Goal: Task Accomplishment & Management: Use online tool/utility

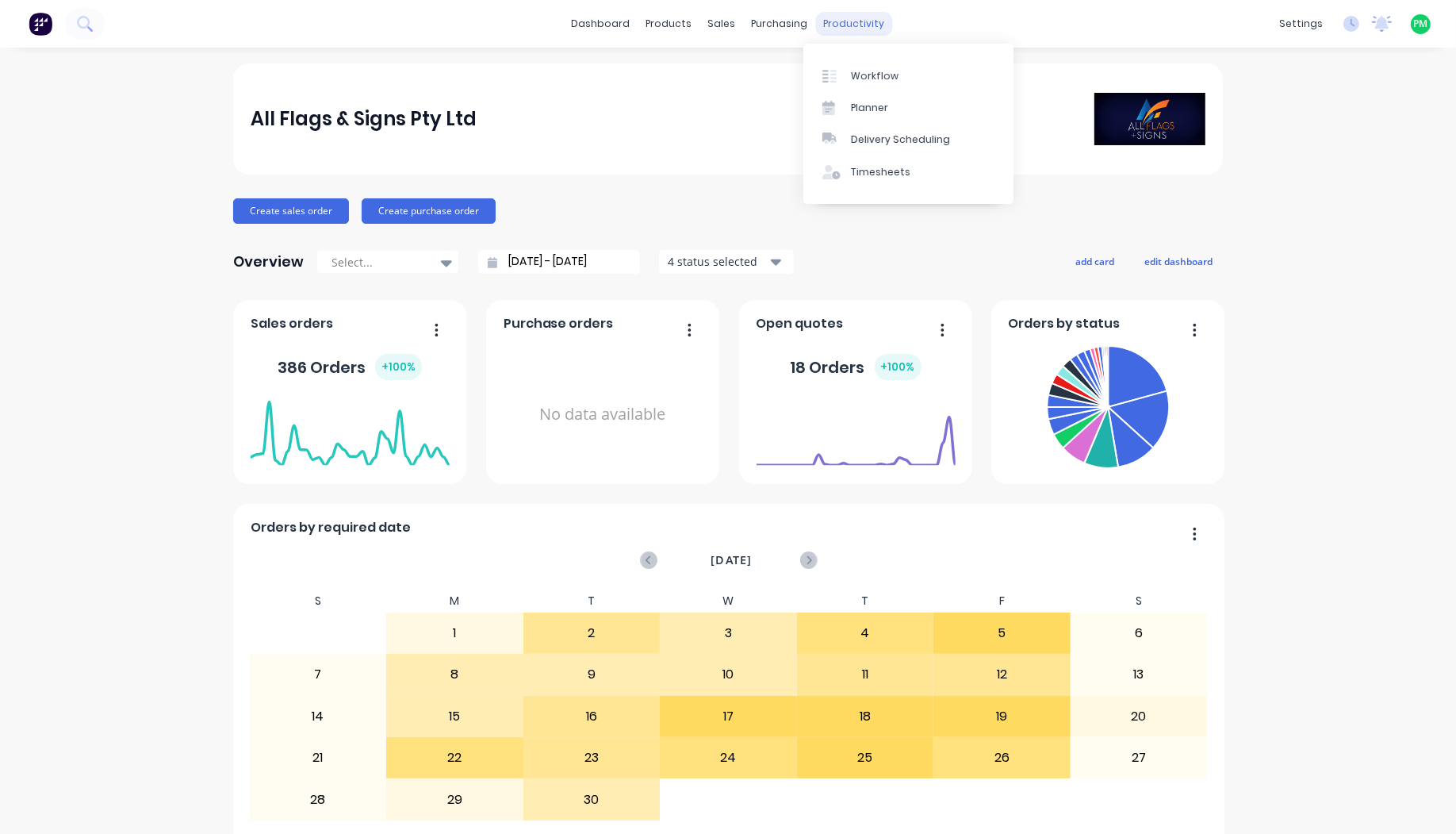
click at [821, 24] on div "productivity" at bounding box center [854, 23] width 77 height 23
click at [839, 69] on div at bounding box center [834, 76] width 23 height 15
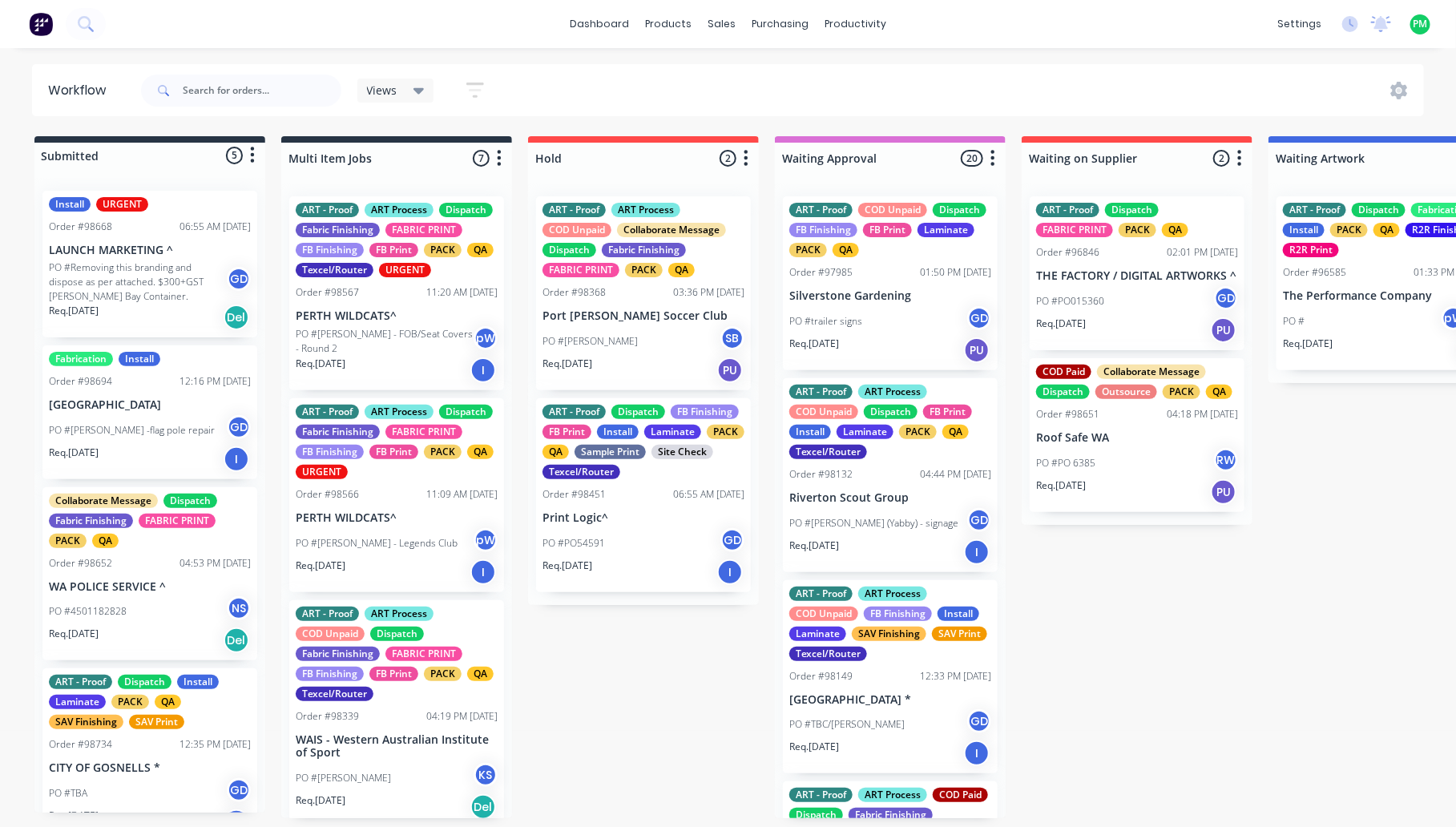
click at [383, 82] on span "Views" at bounding box center [382, 90] width 31 height 17
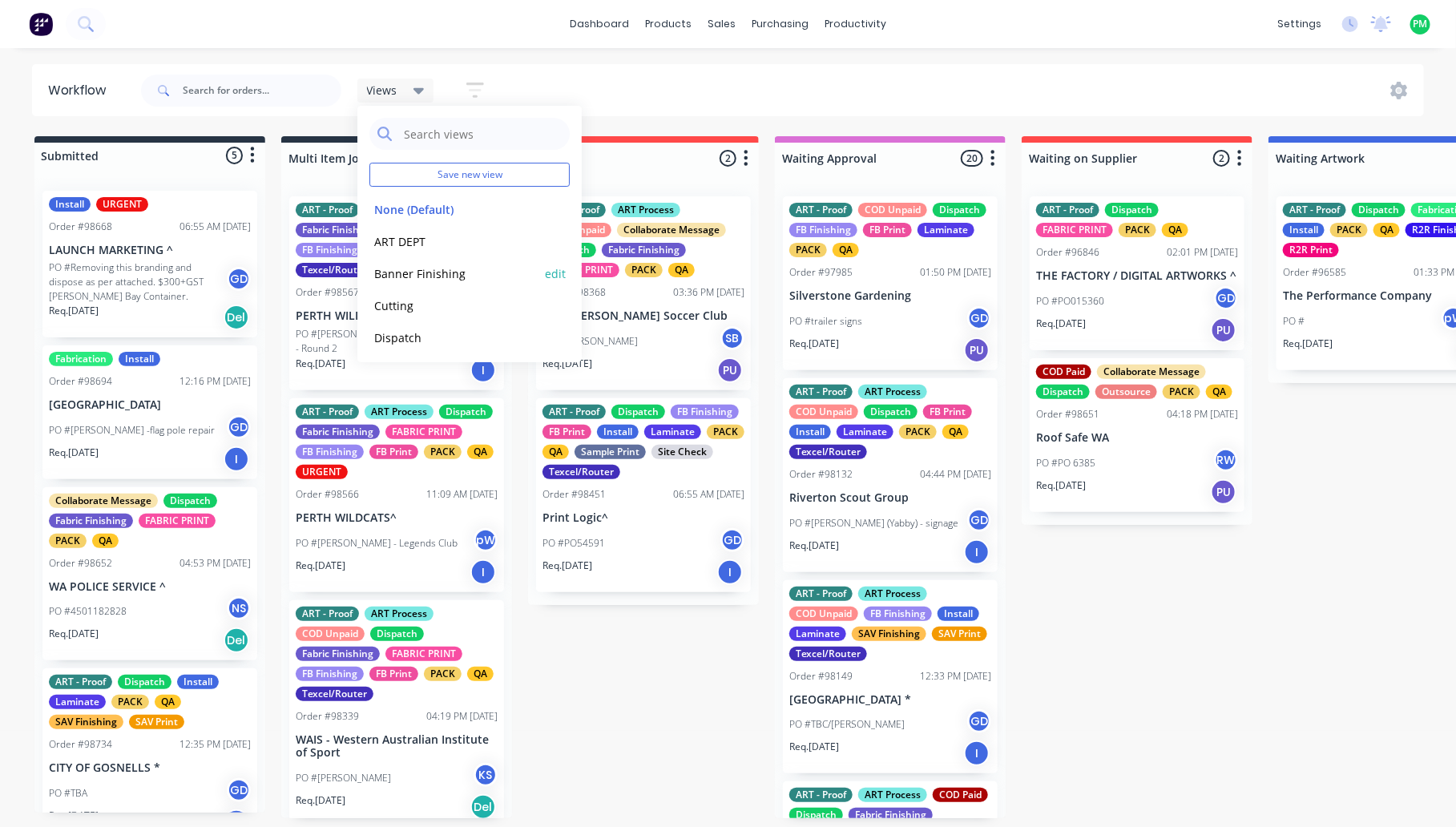
scroll to position [200, 0]
click at [412, 233] on button "Flatbed- Print" at bounding box center [454, 233] width 171 height 19
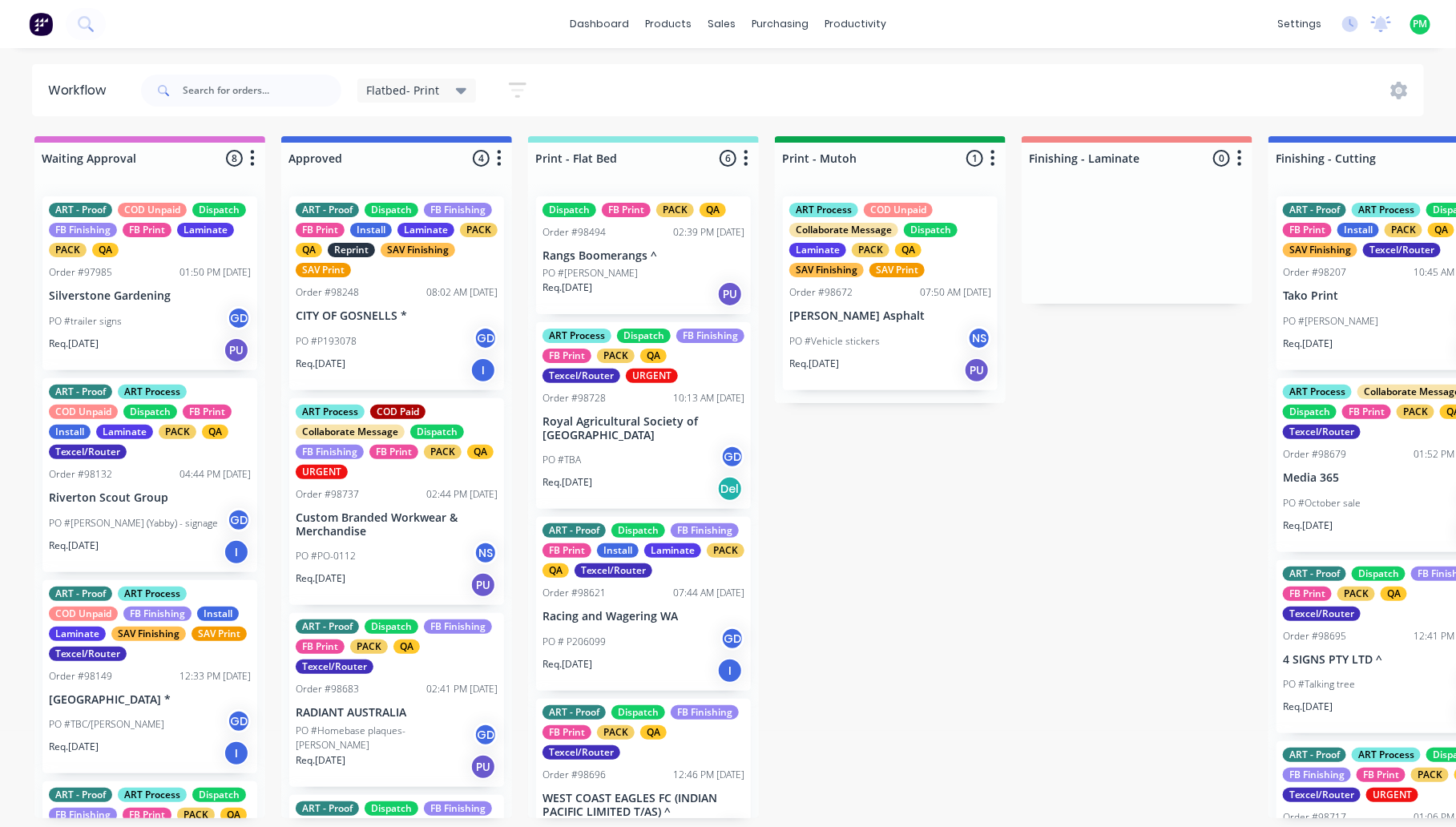
click at [633, 429] on p "Royal Agricultural Society of [GEOGRAPHIC_DATA]" at bounding box center [643, 429] width 202 height 28
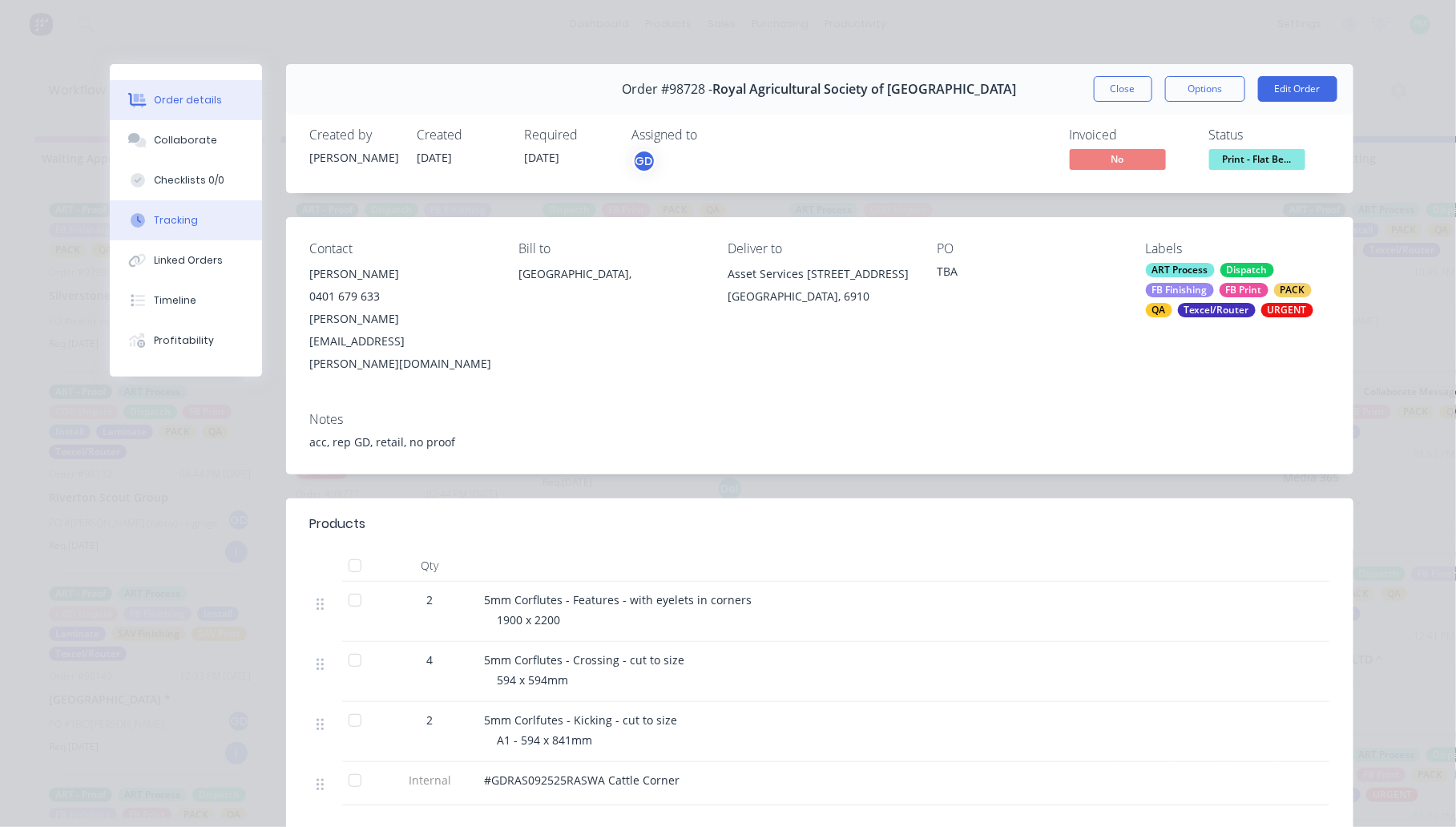
click at [190, 222] on button "Tracking" at bounding box center [185, 220] width 152 height 40
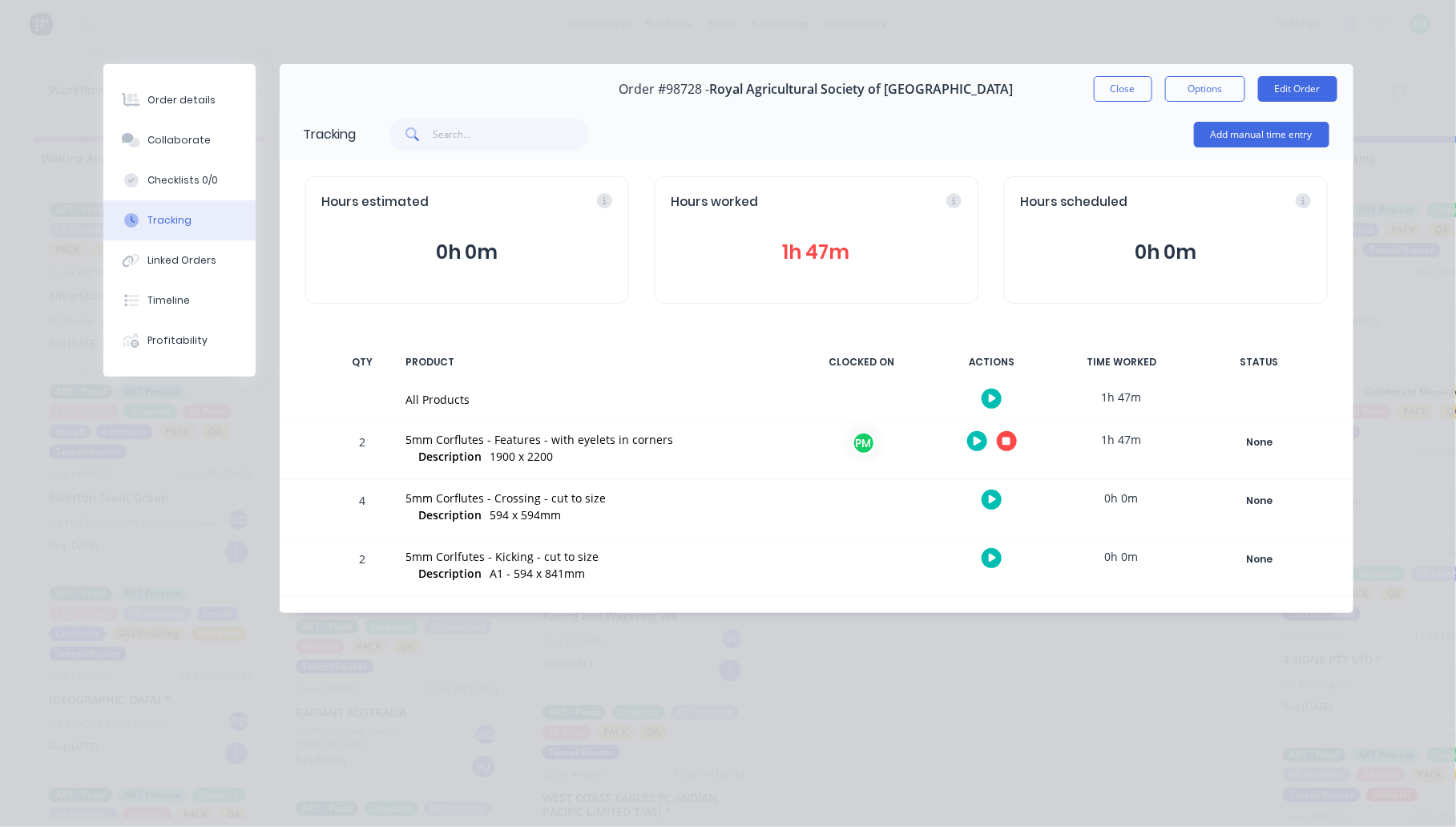
click at [1004, 437] on icon "button" at bounding box center [1006, 441] width 8 height 11
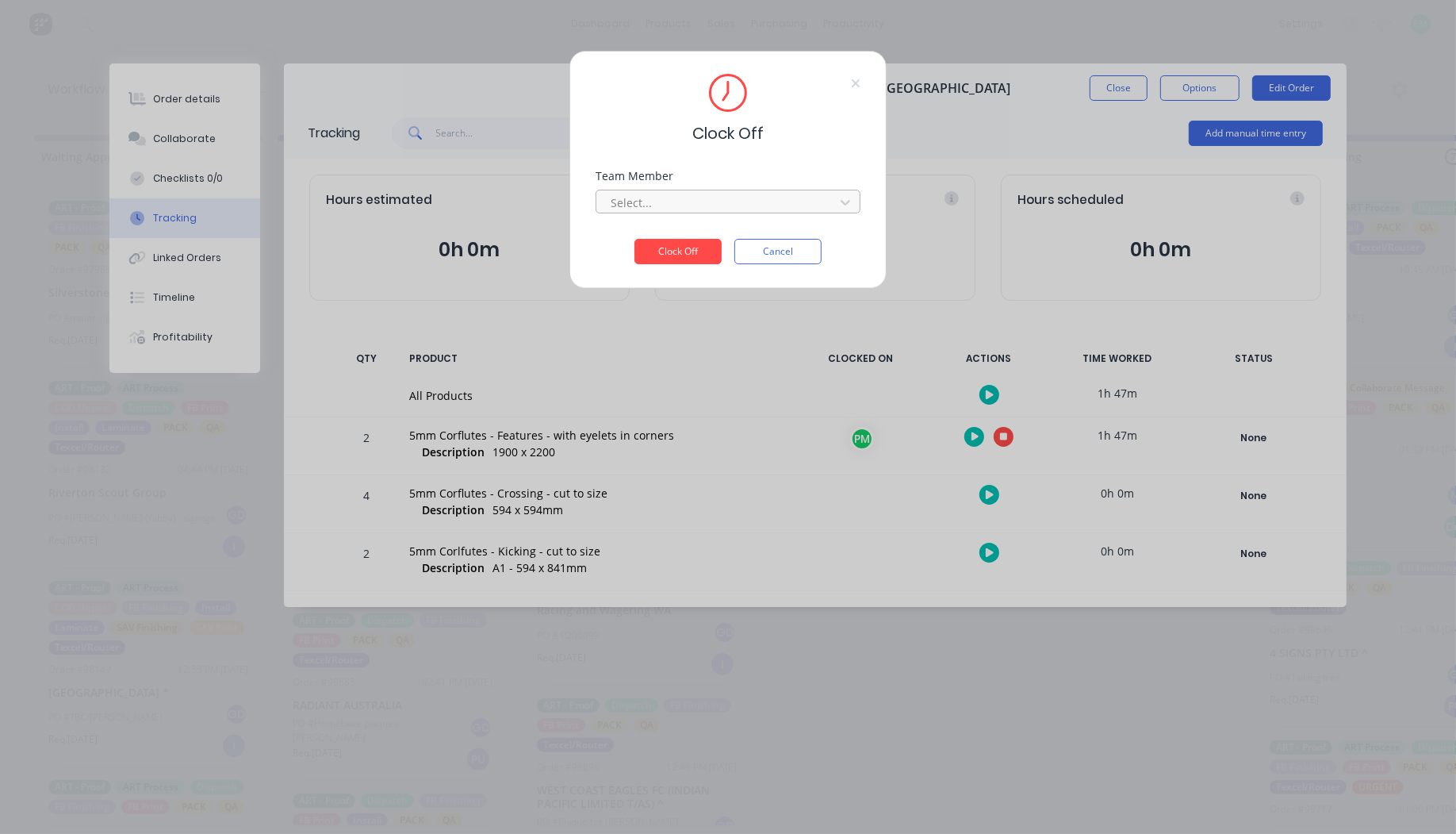
click at [687, 191] on div "Select..." at bounding box center [718, 202] width 227 height 23
click at [635, 238] on button "Clock Off" at bounding box center [678, 251] width 87 height 25
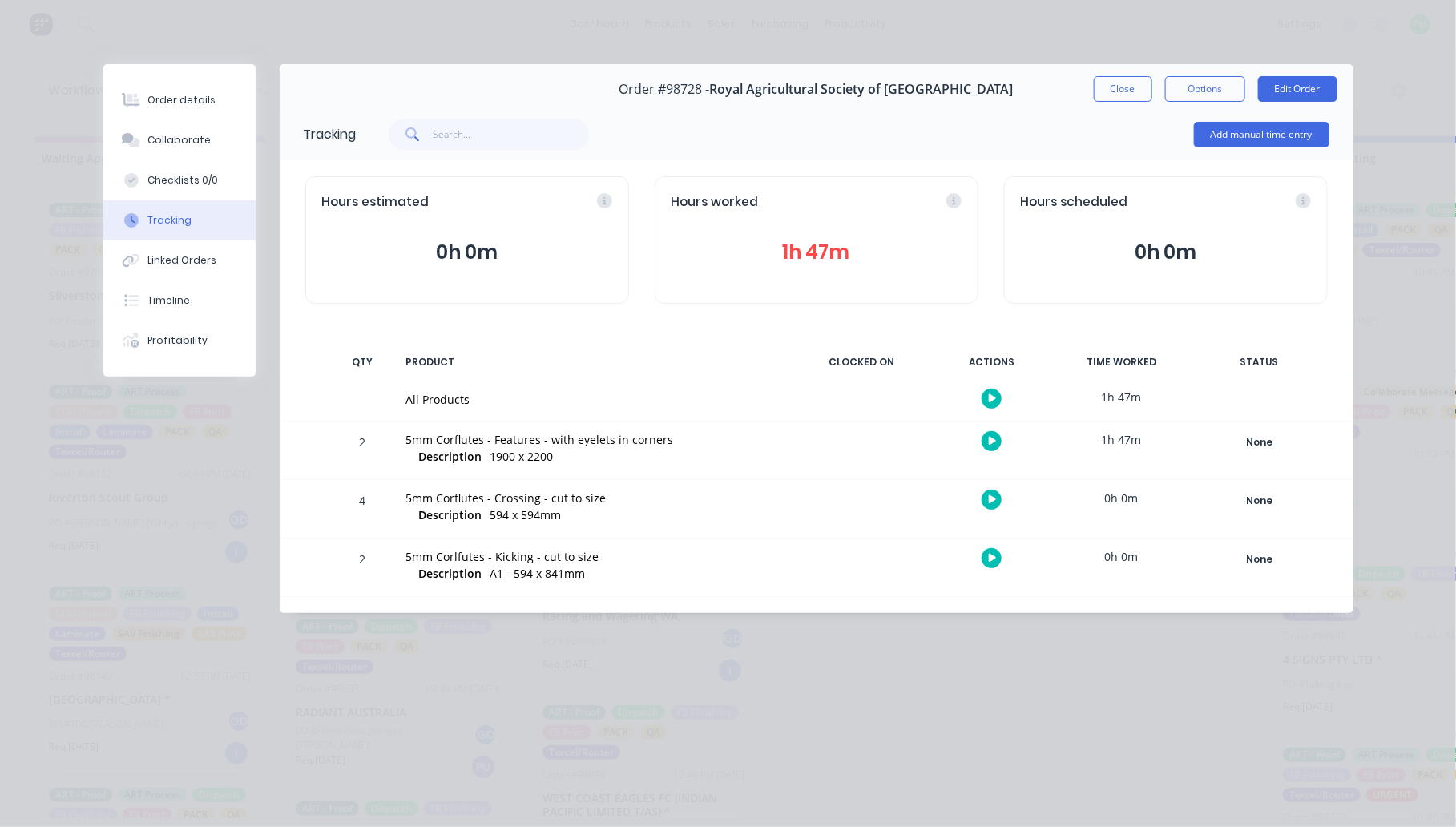
click at [983, 495] on button "button" at bounding box center [991, 499] width 20 height 20
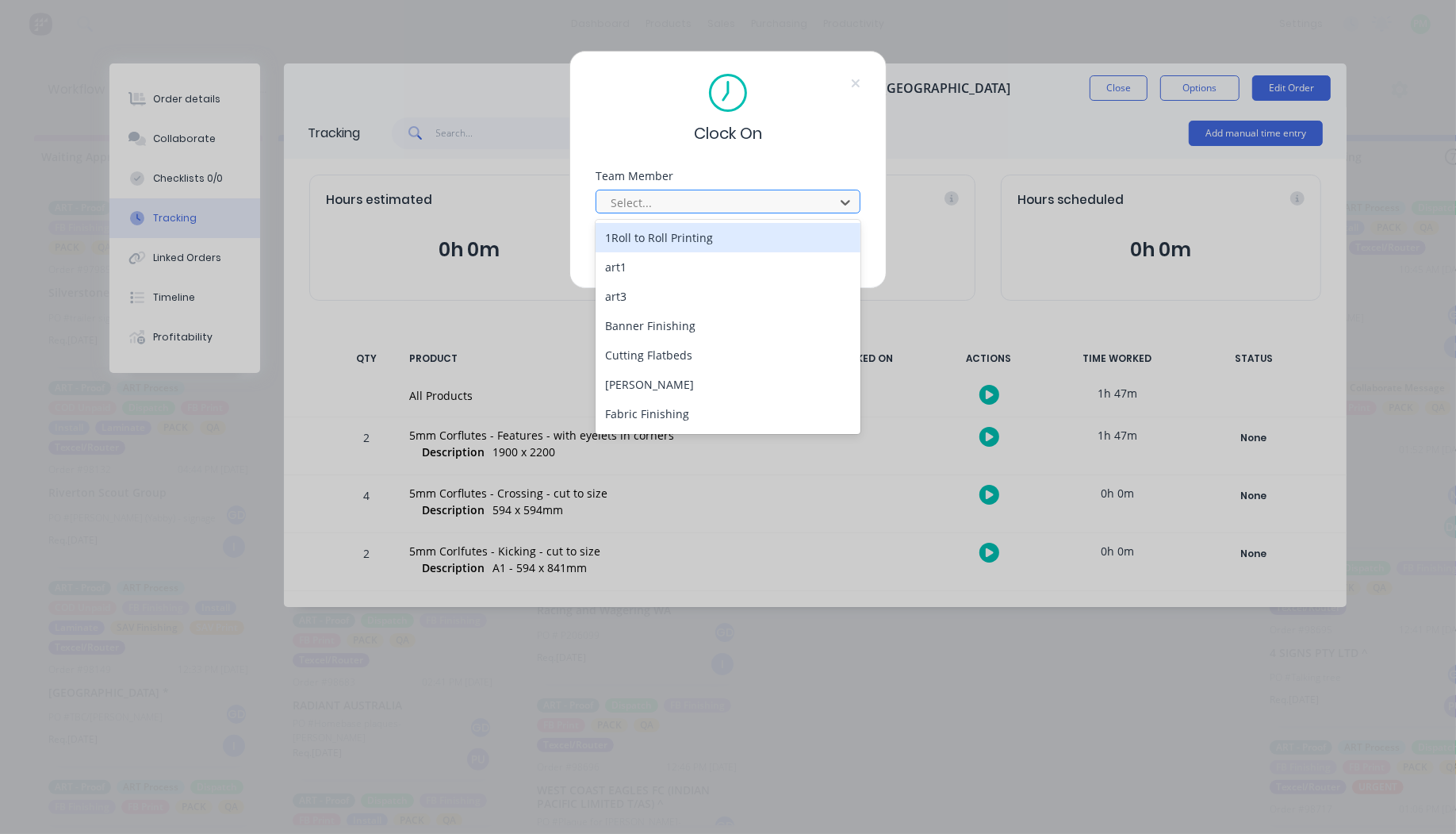
click at [683, 203] on div at bounding box center [718, 202] width 218 height 20
type input "pr"
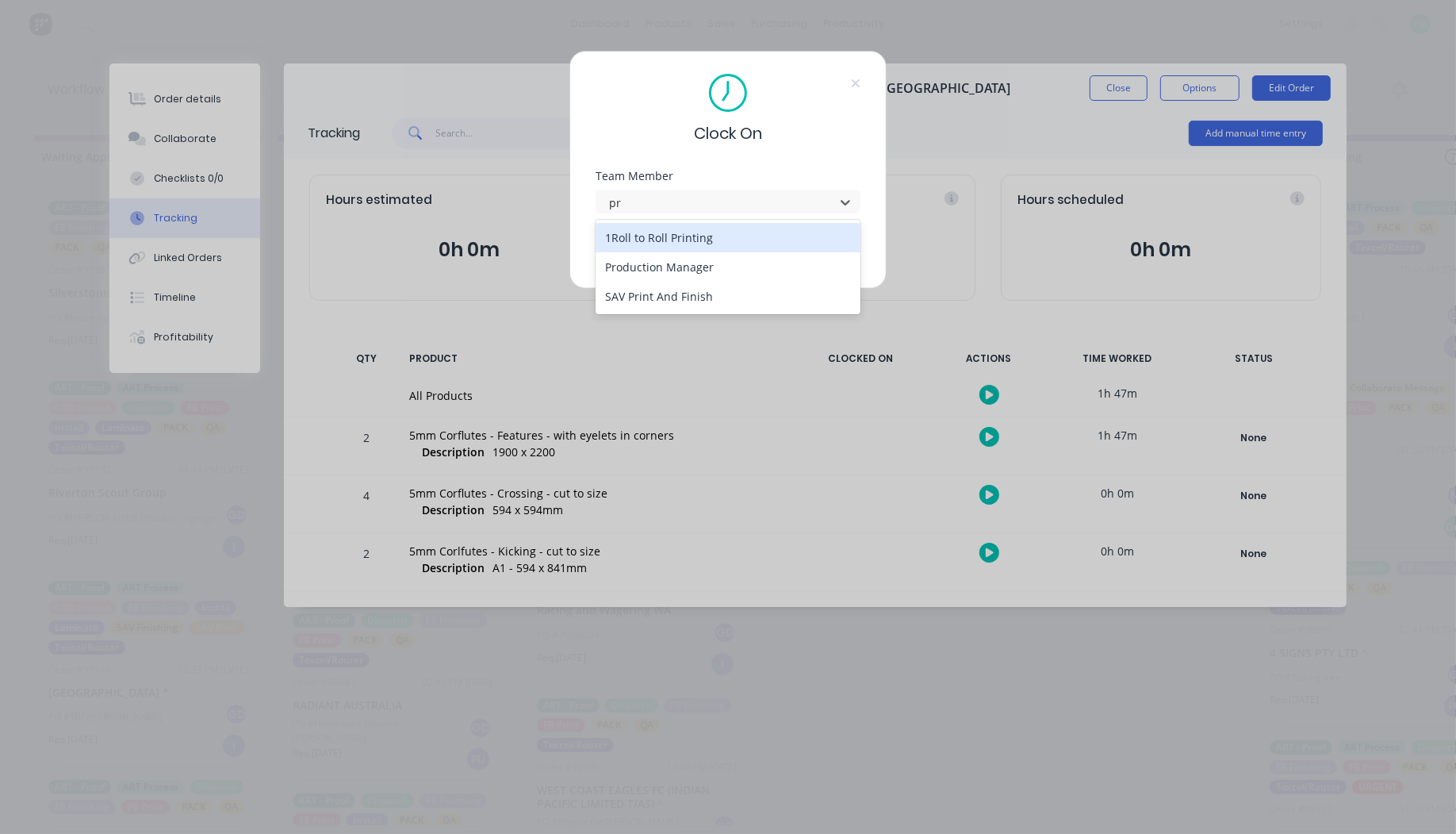
click at [688, 243] on div "1Roll to Roll Printing" at bounding box center [728, 237] width 265 height 29
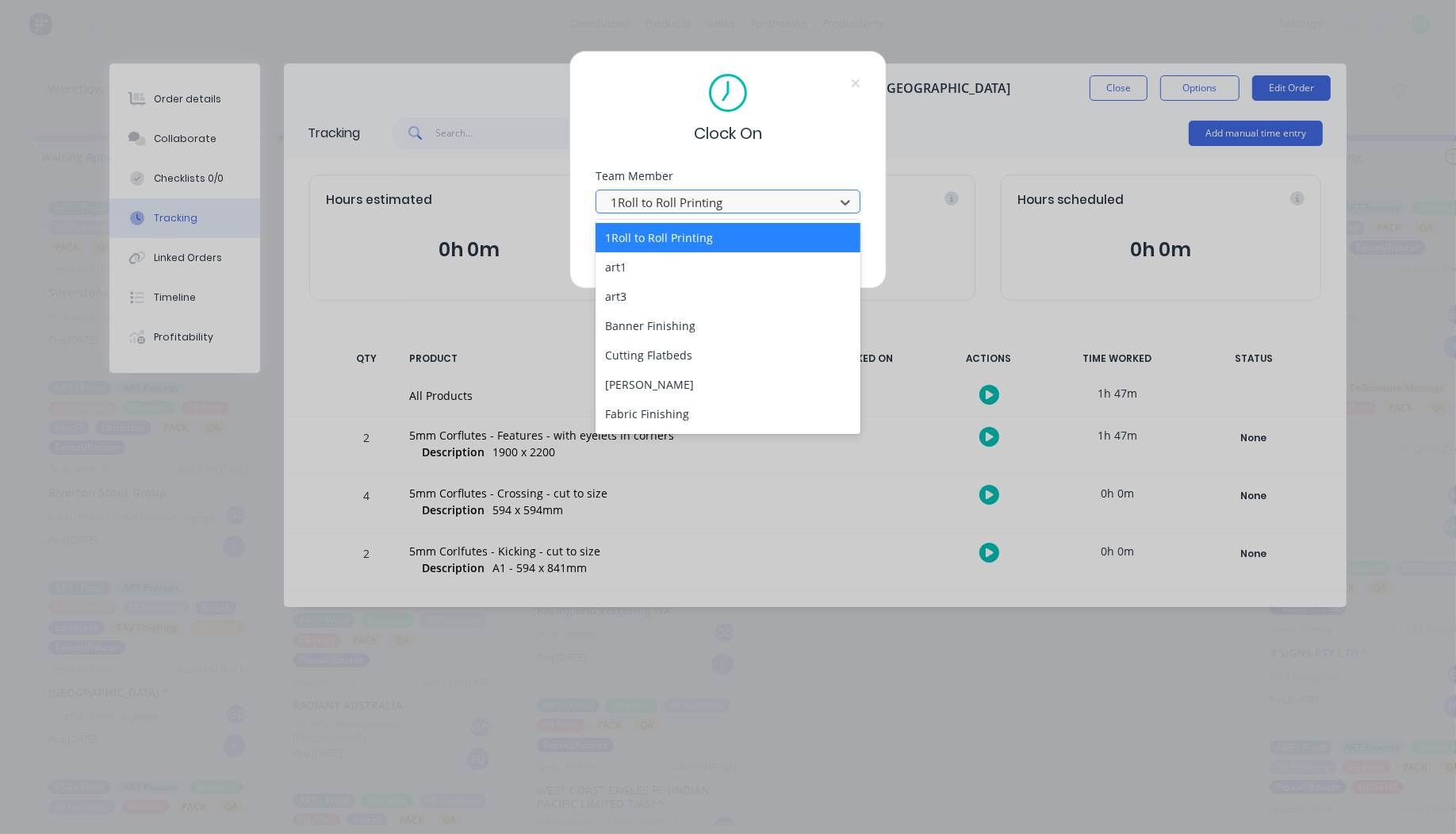
click at [742, 202] on div at bounding box center [718, 202] width 218 height 20
type input "pro"
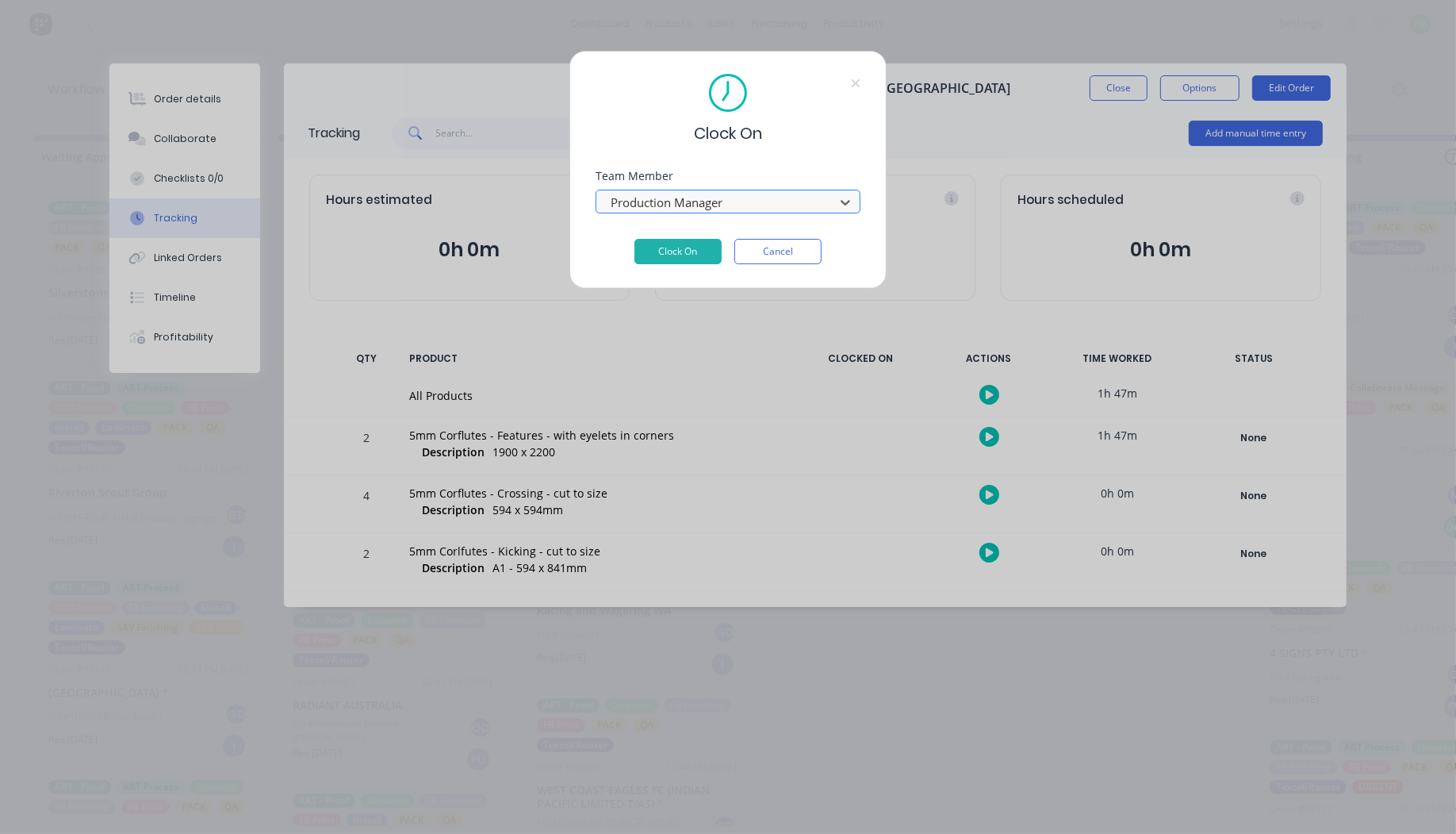
click at [635, 238] on button "Clock On" at bounding box center [678, 251] width 87 height 25
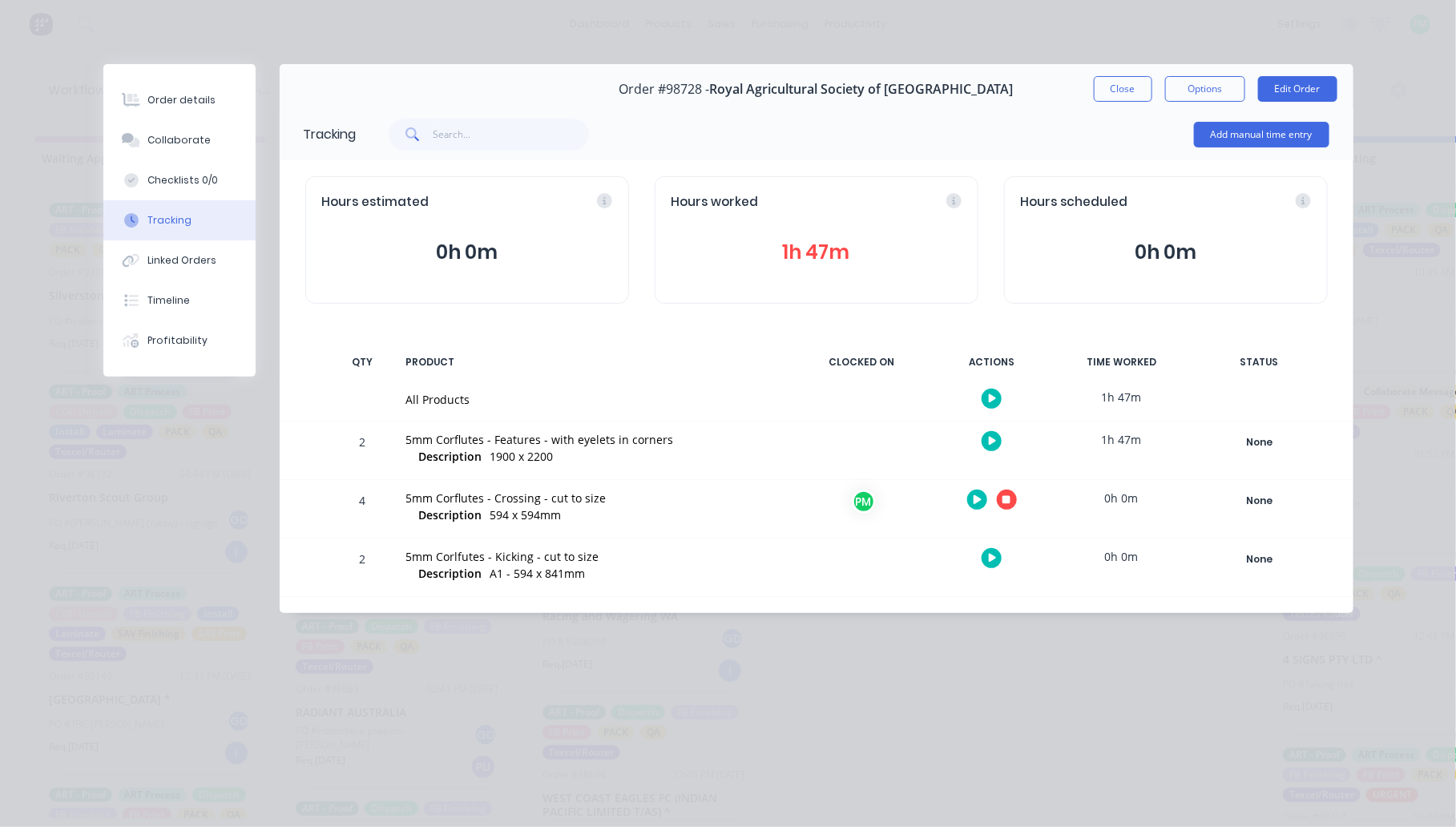
click at [997, 555] on button "button" at bounding box center [991, 559] width 20 height 20
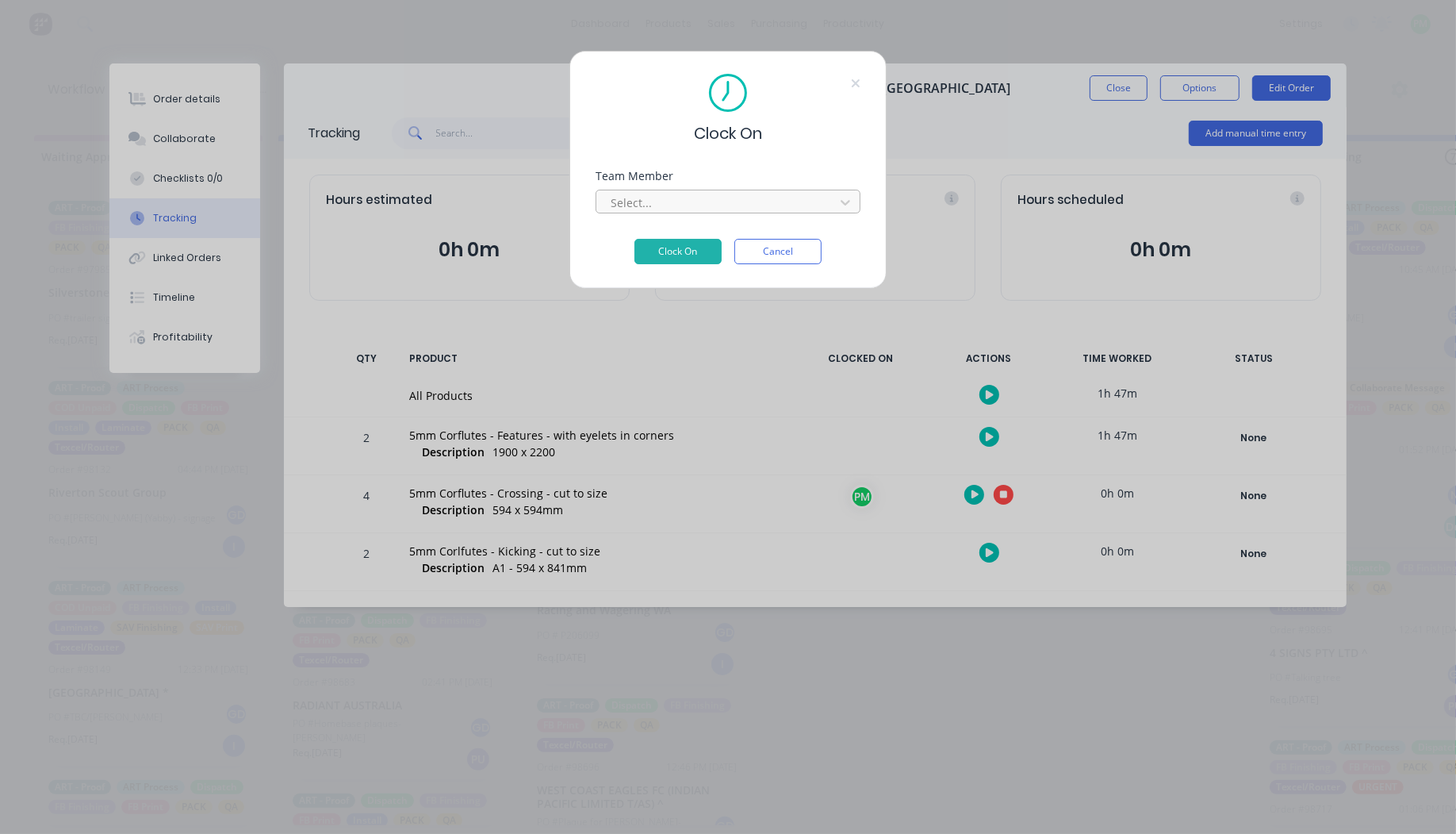
click at [644, 205] on div at bounding box center [718, 202] width 218 height 20
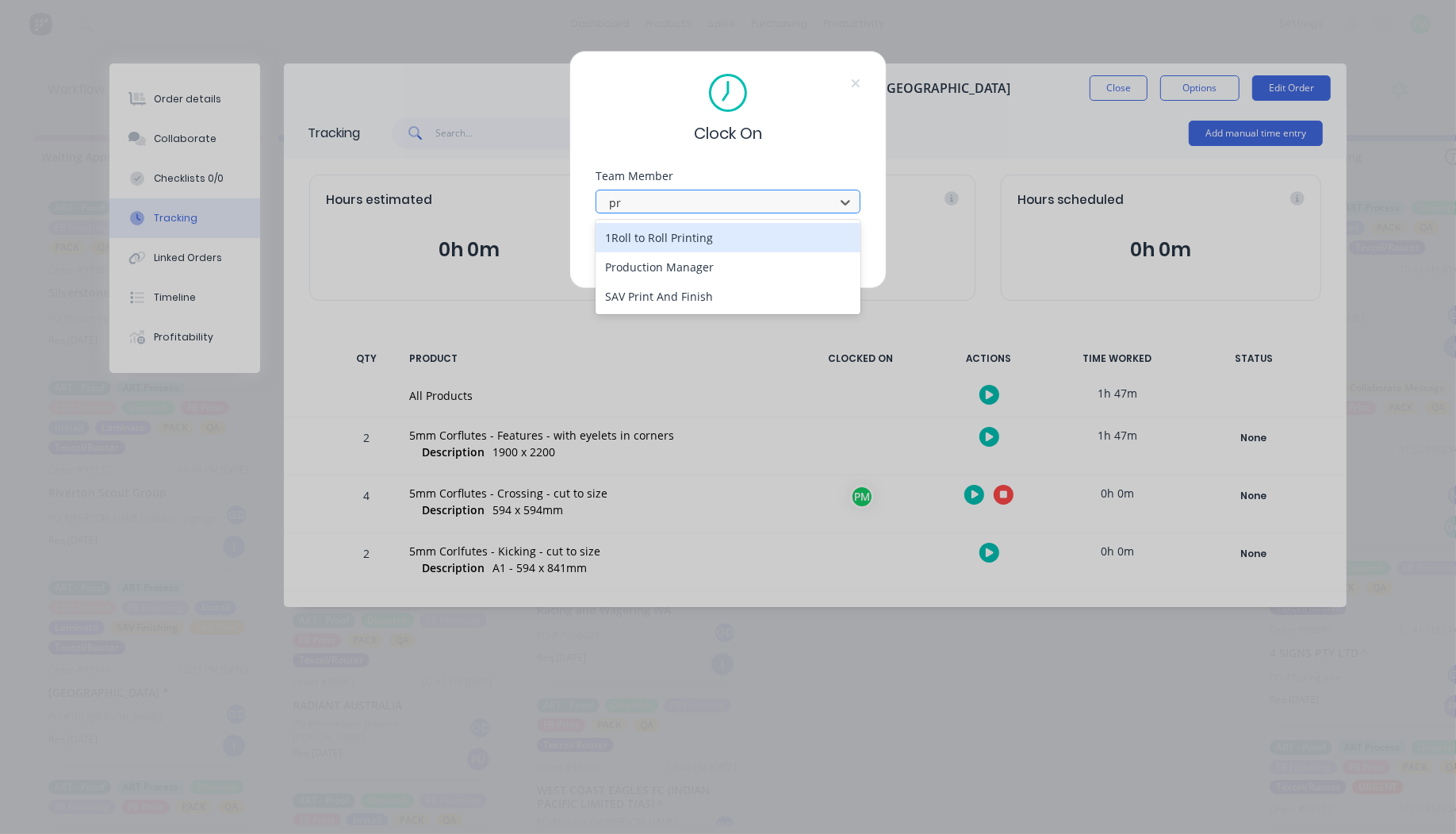
type input "pro"
click at [635, 238] on button "Clock On" at bounding box center [678, 251] width 87 height 25
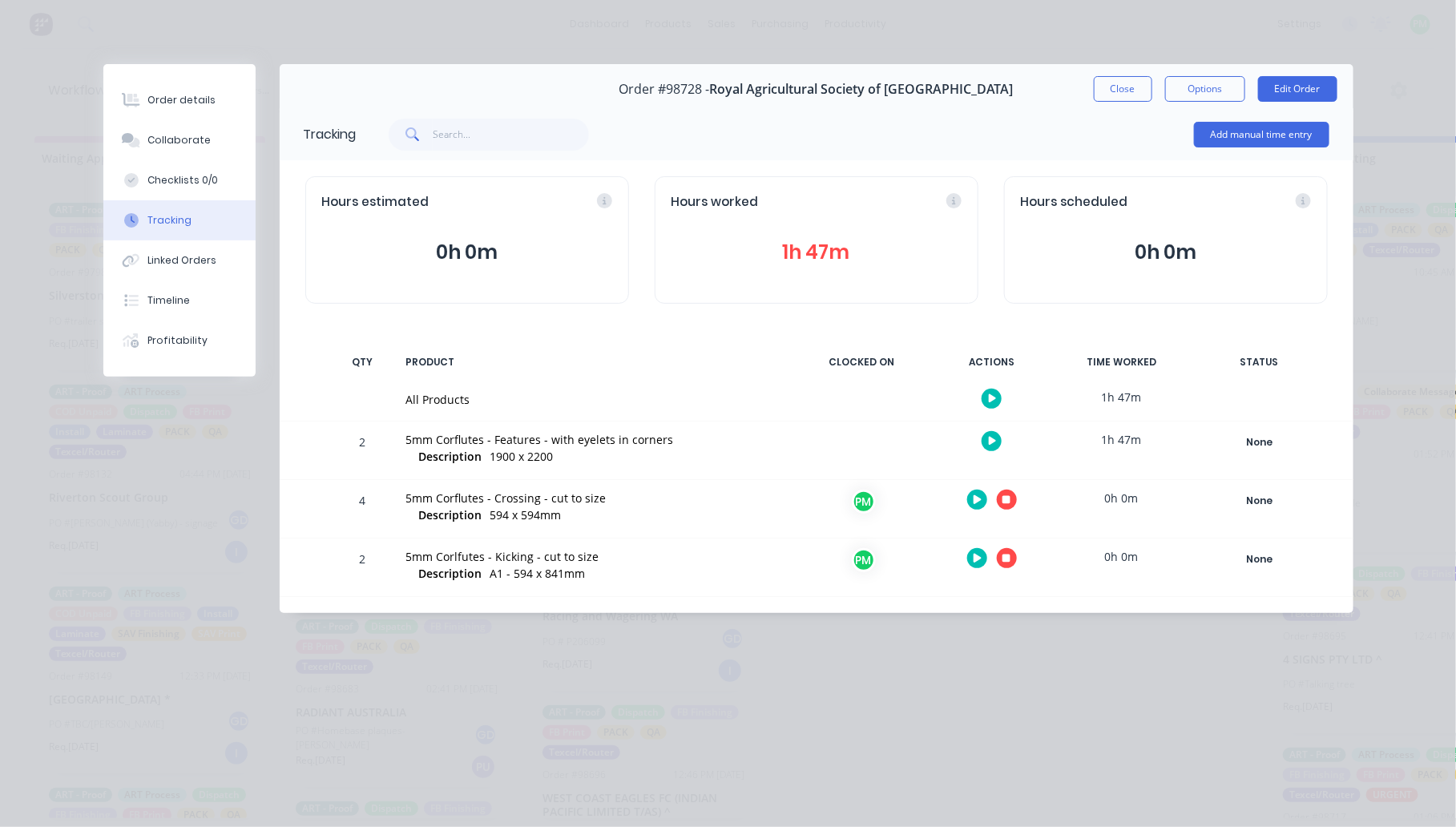
drag, startPoint x: 1006, startPoint y: 497, endPoint x: 637, endPoint y: 224, distance: 459.0
click at [1003, 487] on div at bounding box center [992, 499] width 120 height 39
click at [994, 501] on div at bounding box center [992, 499] width 120 height 39
click at [1005, 501] on icon "button" at bounding box center [1006, 500] width 8 height 8
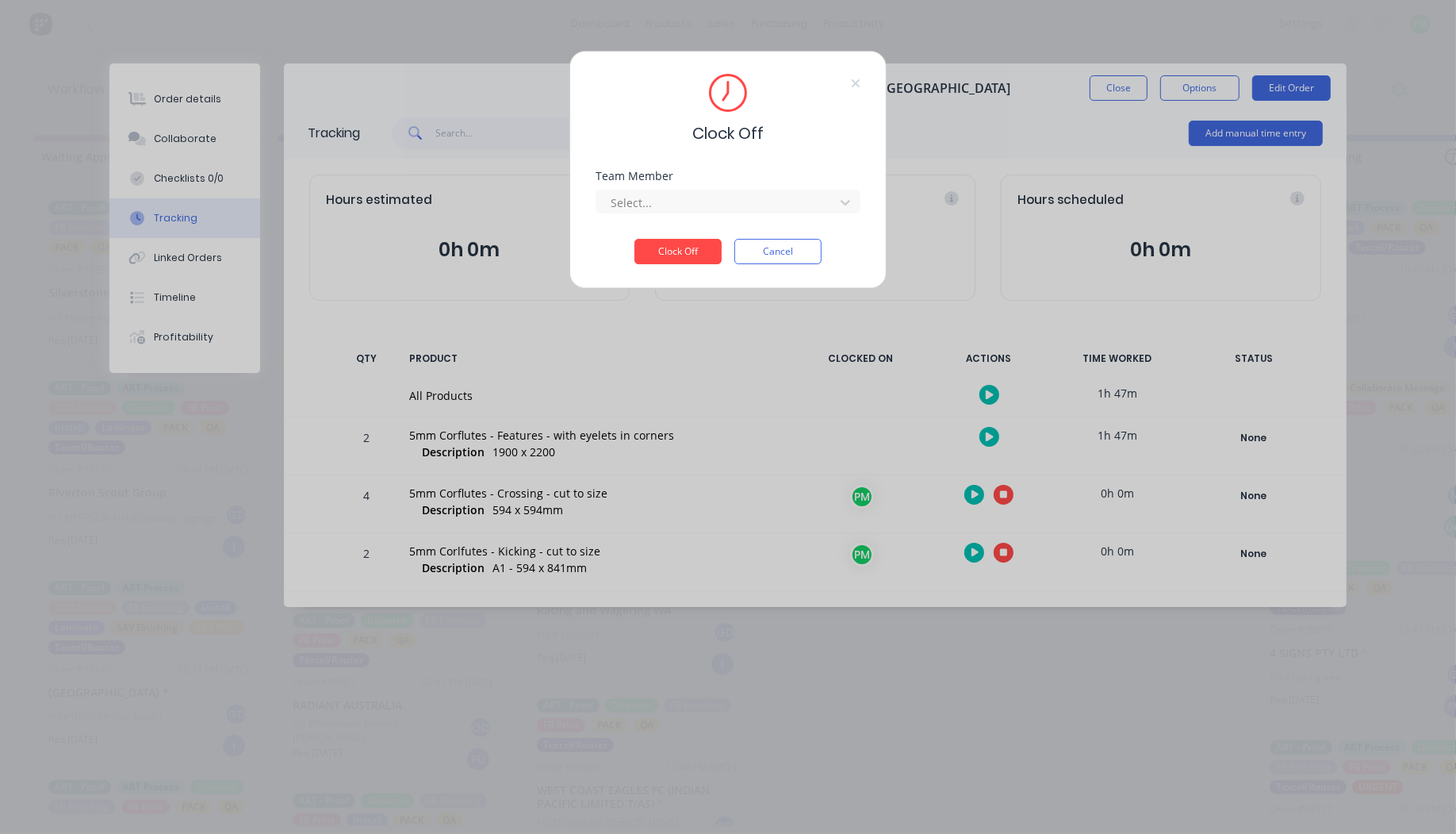
click at [762, 188] on div "Select..." at bounding box center [728, 199] width 265 height 27
click at [747, 198] on div at bounding box center [718, 202] width 218 height 20
click at [692, 254] on div "Production Manager" at bounding box center [728, 237] width 265 height 36
click at [688, 244] on div "Production Manager" at bounding box center [728, 237] width 265 height 29
click at [688, 248] on button "Clock Off" at bounding box center [678, 251] width 87 height 25
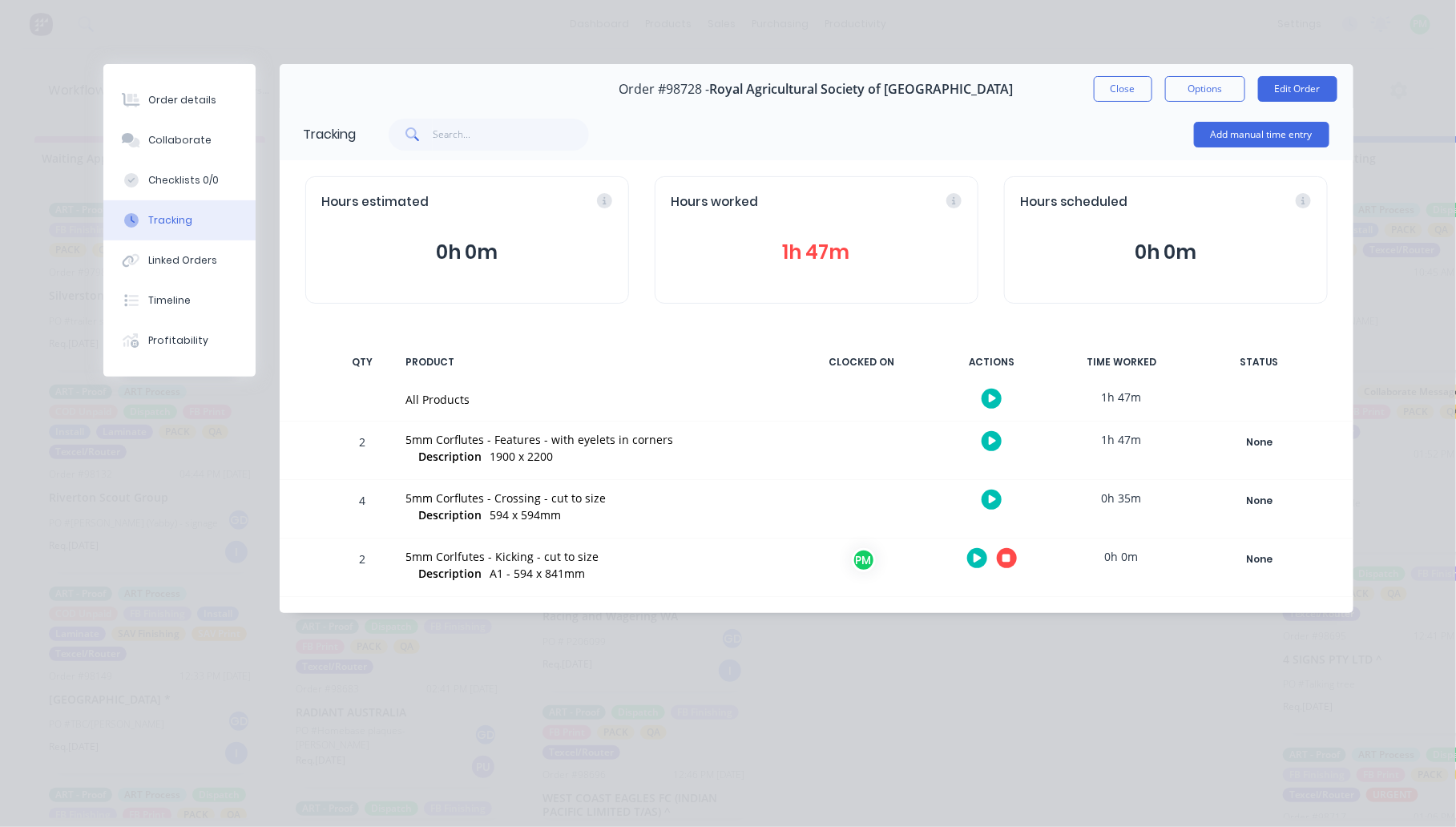
click at [1000, 552] on button "button" at bounding box center [1006, 559] width 20 height 20
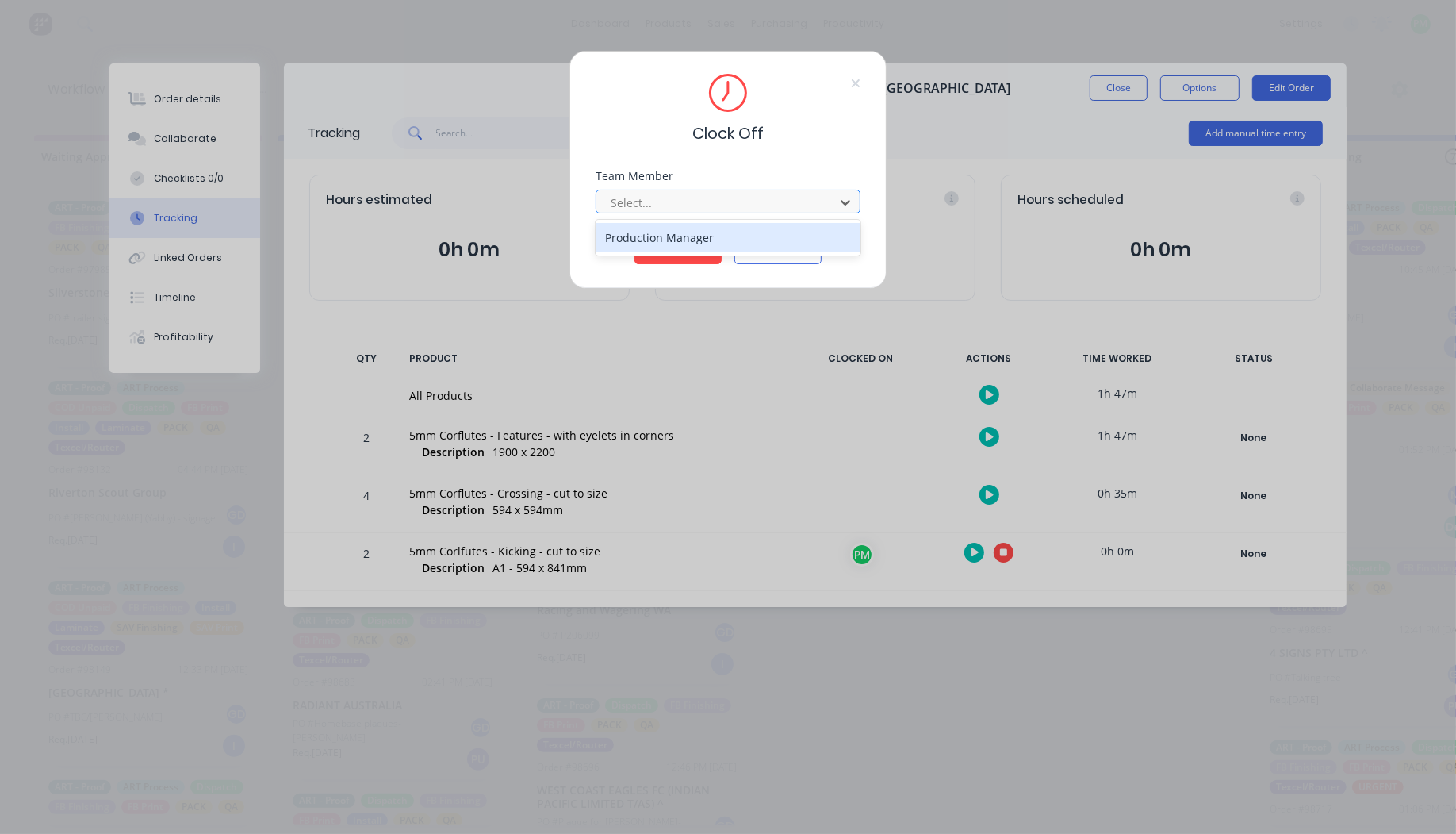
click at [746, 210] on div at bounding box center [718, 202] width 218 height 20
click at [635, 238] on button "Clock Off" at bounding box center [678, 251] width 87 height 25
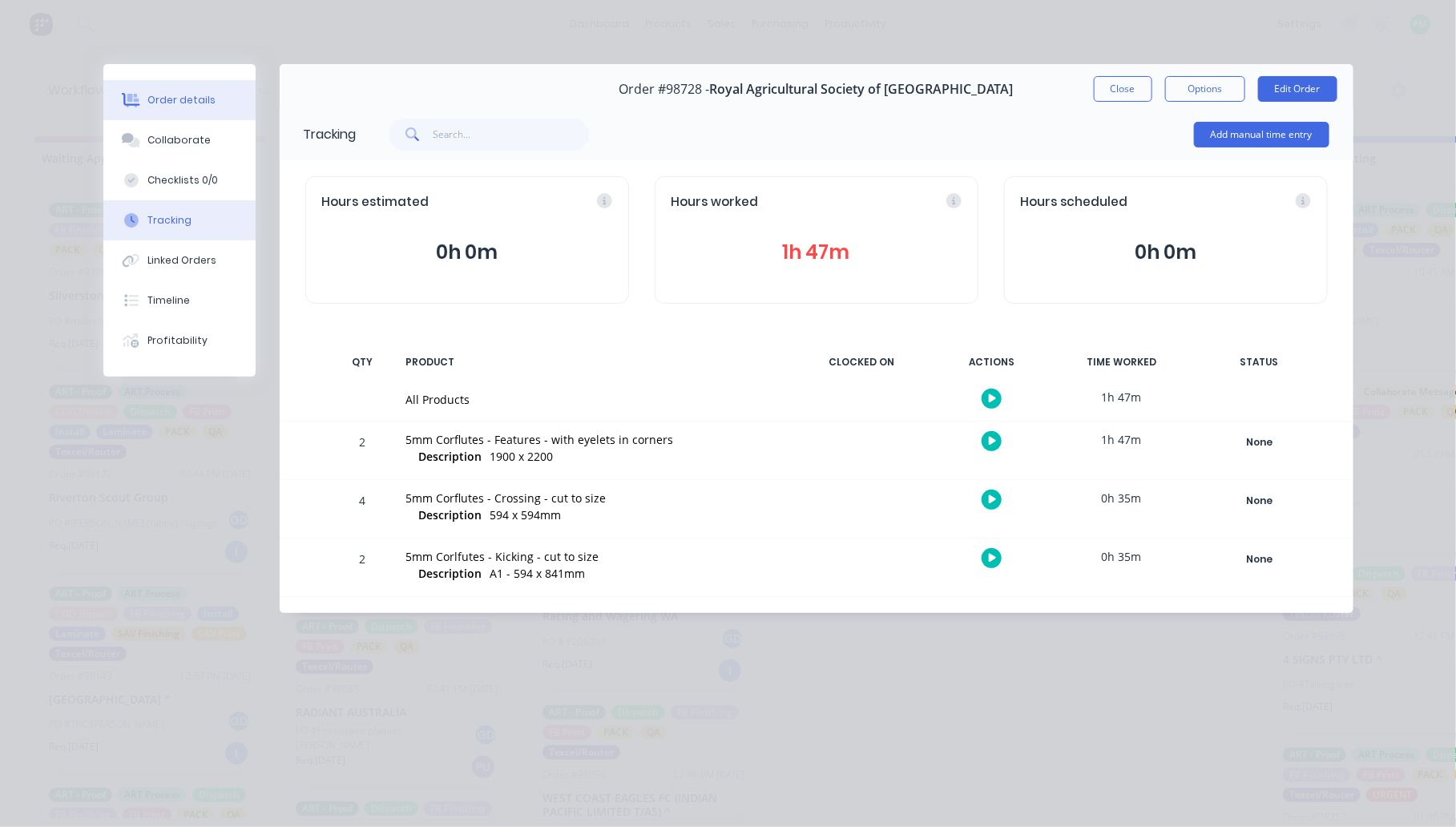
click at [156, 105] on div "Order details" at bounding box center [181, 100] width 68 height 15
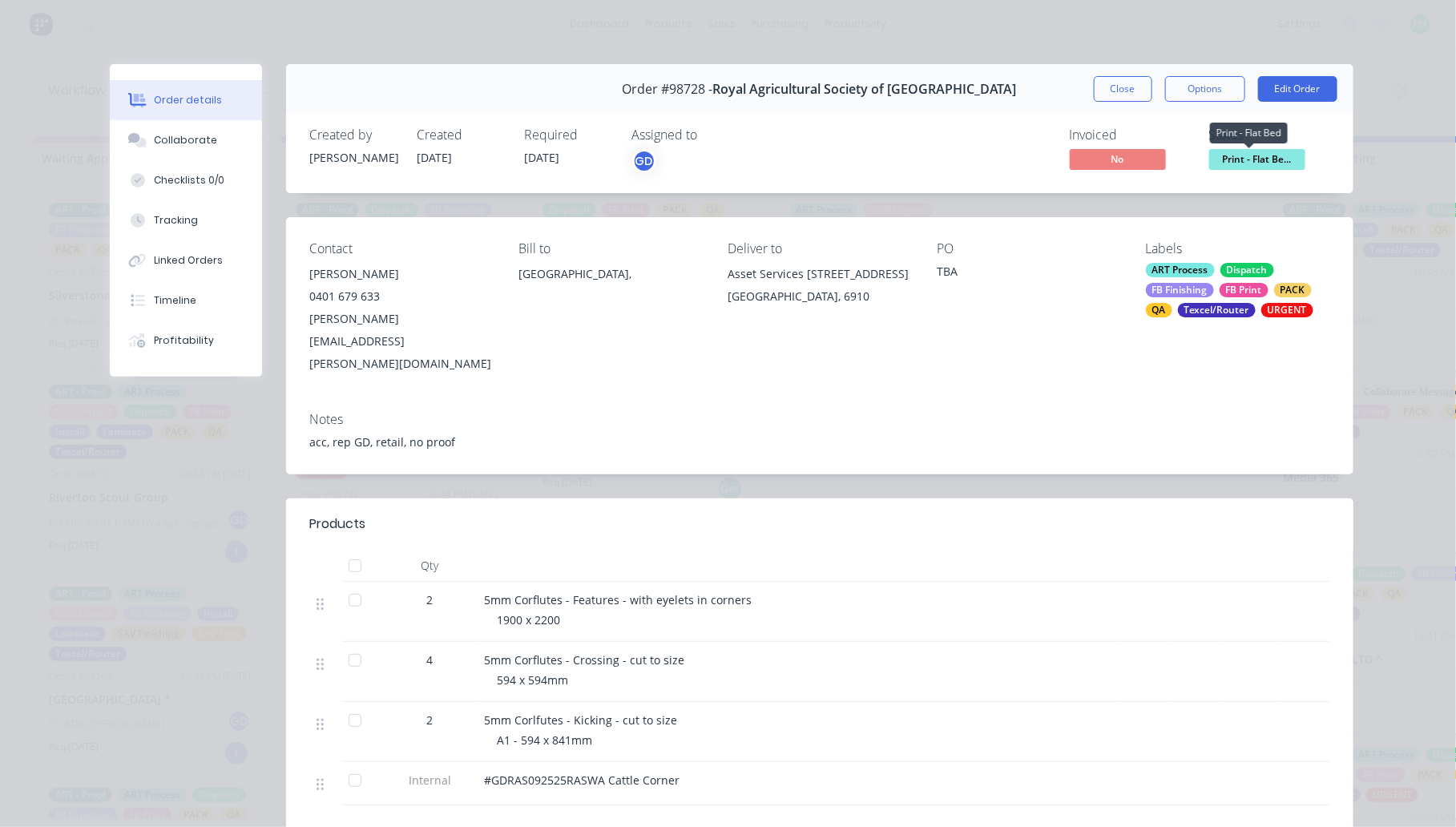
click at [1270, 160] on span "Print - Flat Be..." at bounding box center [1257, 159] width 96 height 20
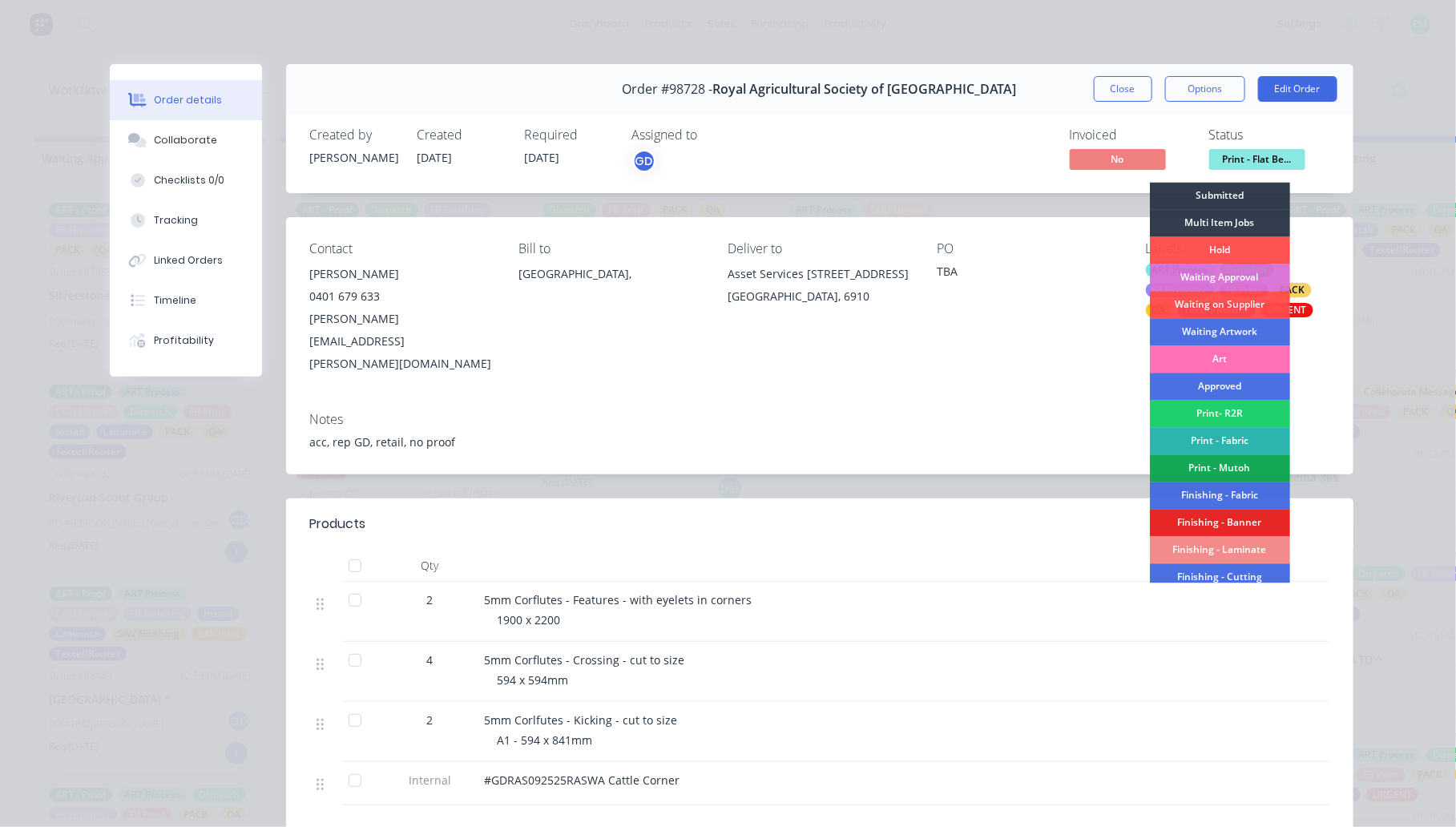
scroll to position [101, 0]
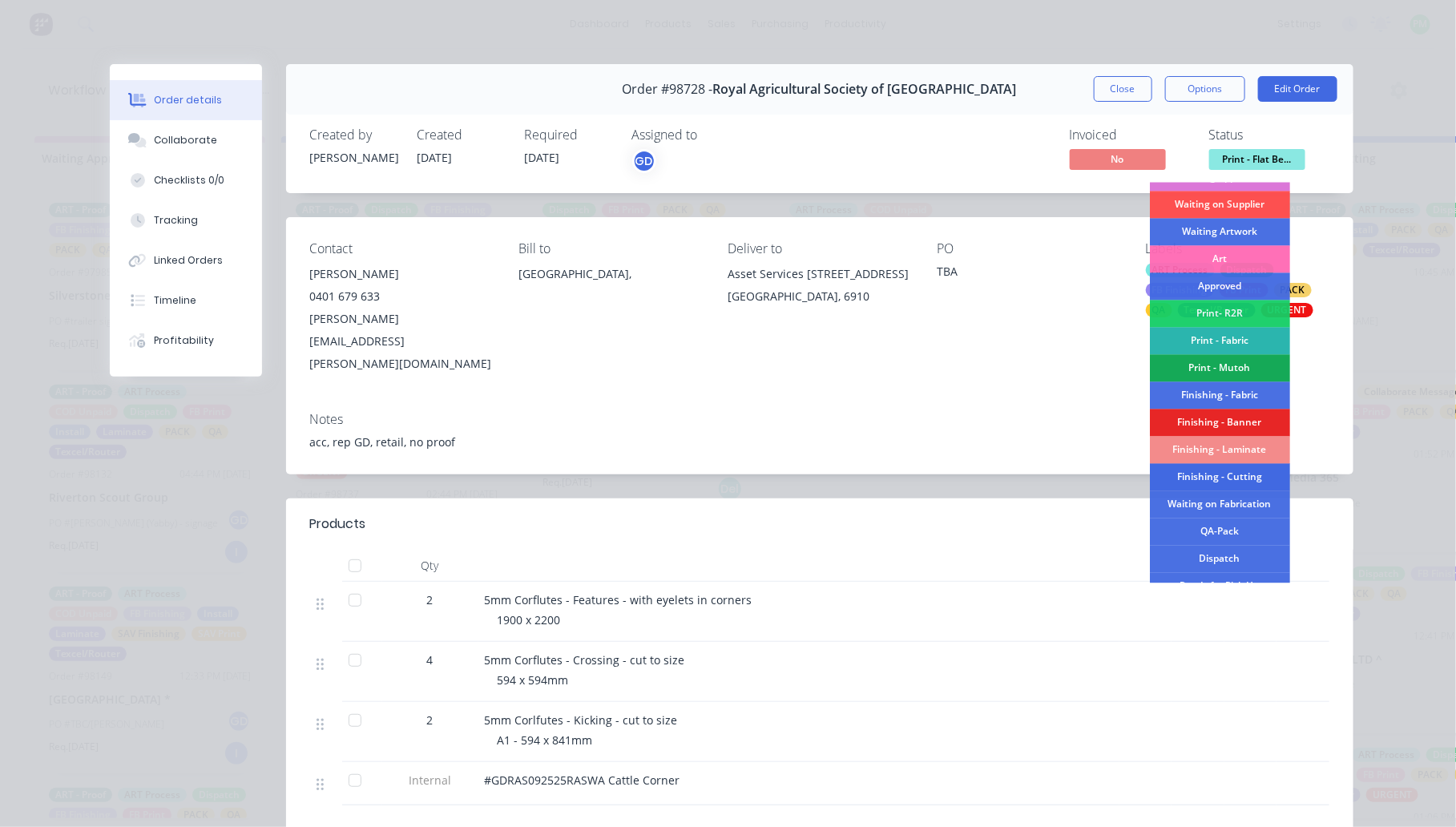
click at [1216, 482] on div "Finishing - Cutting" at bounding box center [1219, 478] width 140 height 28
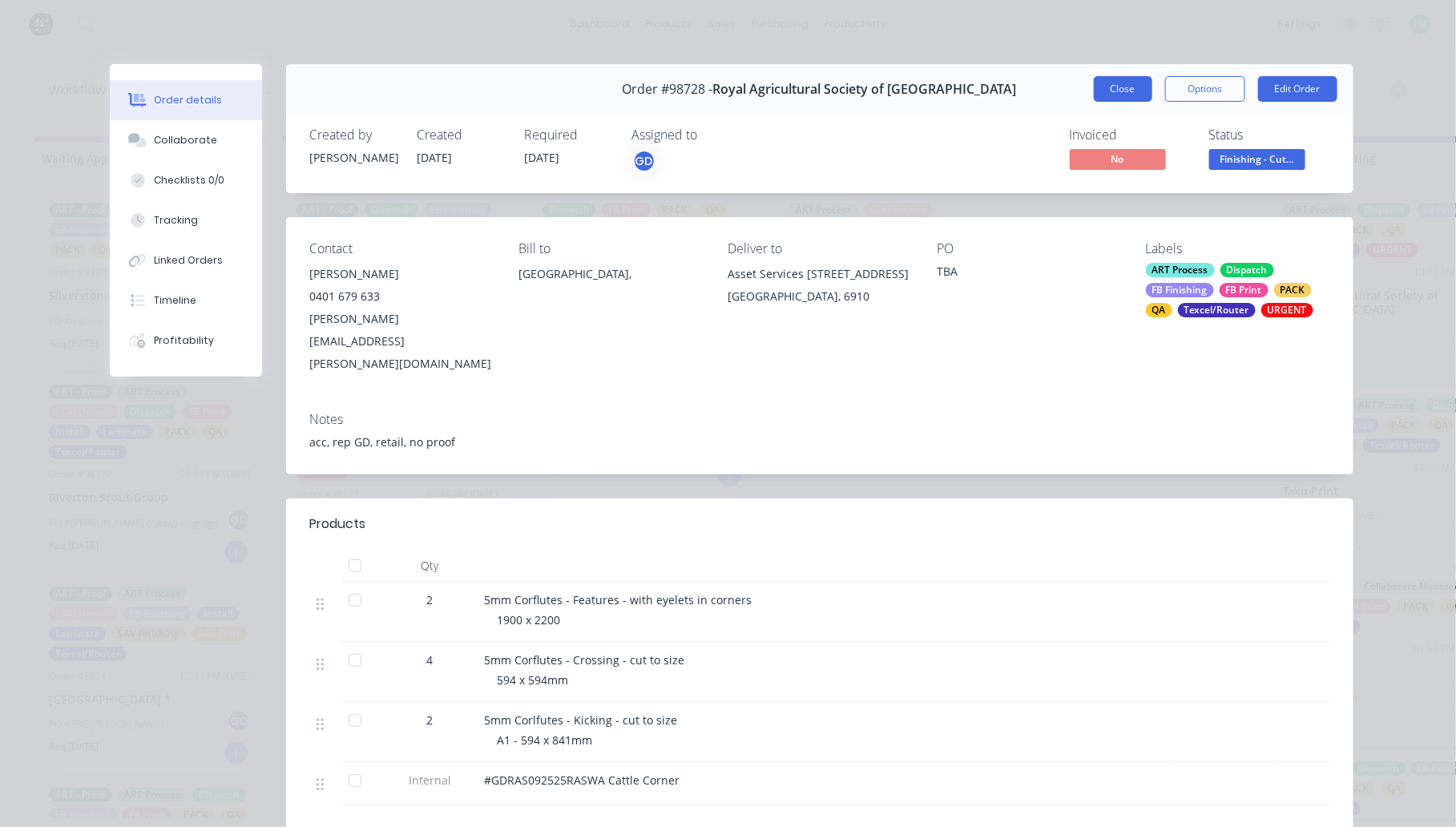
click at [1119, 96] on button "Close" at bounding box center [1123, 89] width 58 height 26
